Goal: Transaction & Acquisition: Subscribe to service/newsletter

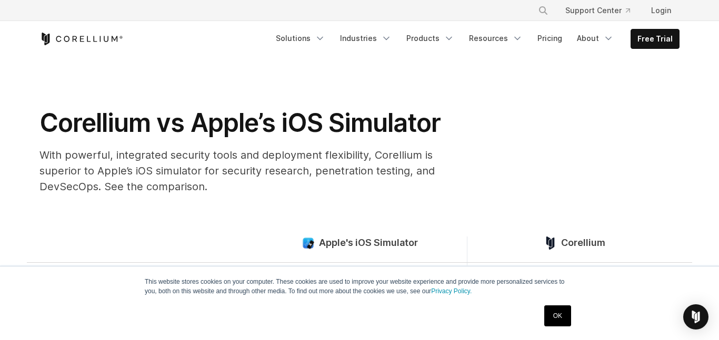
click at [565, 318] on link "OK" at bounding box center [557, 316] width 27 height 21
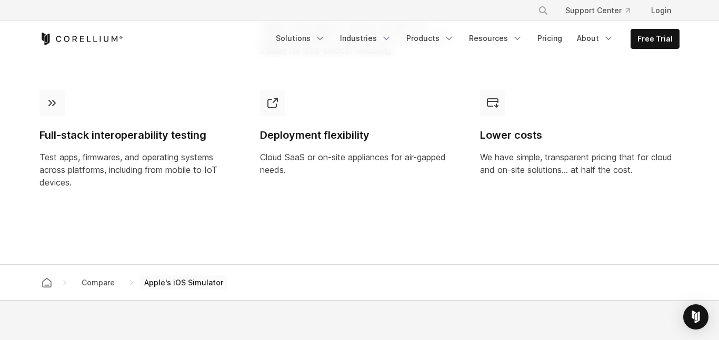
scroll to position [872, 0]
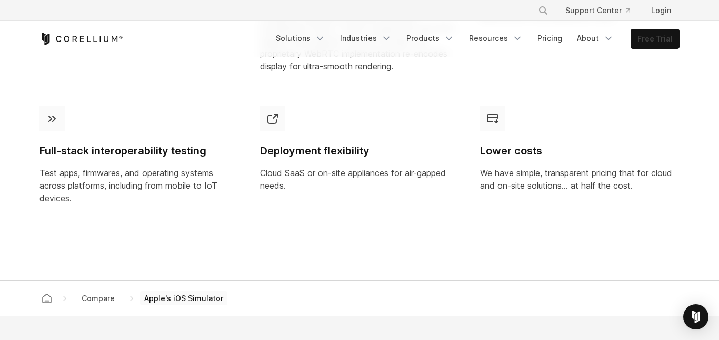
click at [650, 36] on link "Free Trial" at bounding box center [655, 38] width 48 height 19
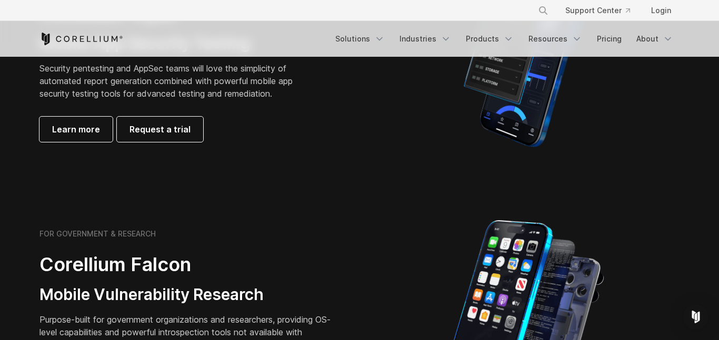
scroll to position [341, 0]
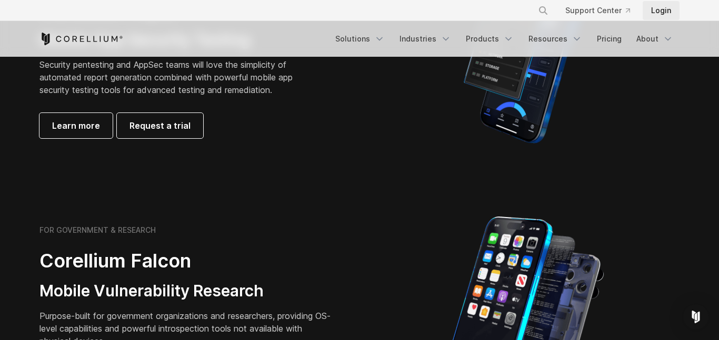
click at [652, 8] on link "Login" at bounding box center [660, 10] width 37 height 19
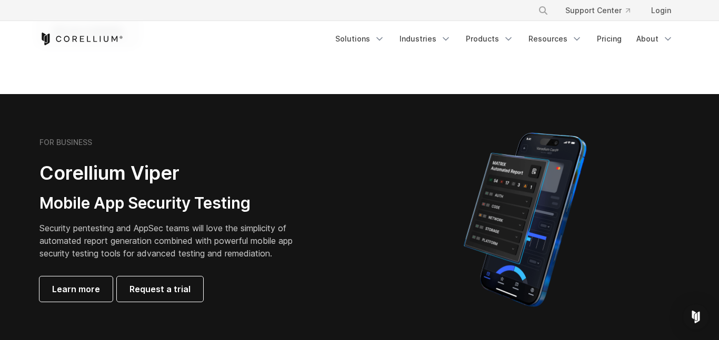
scroll to position [178, 0]
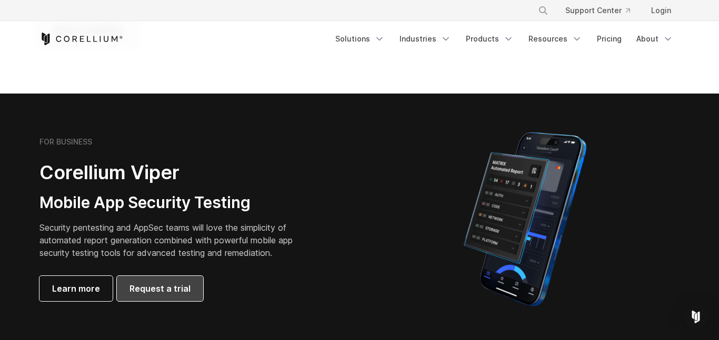
click at [169, 294] on span "Request a trial" at bounding box center [159, 289] width 61 height 13
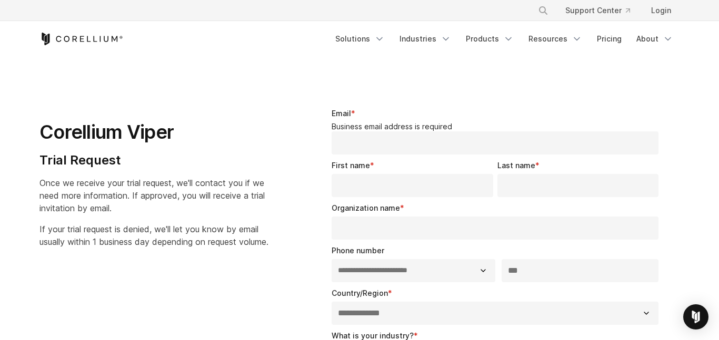
select select "**"
